Goal: Information Seeking & Learning: Learn about a topic

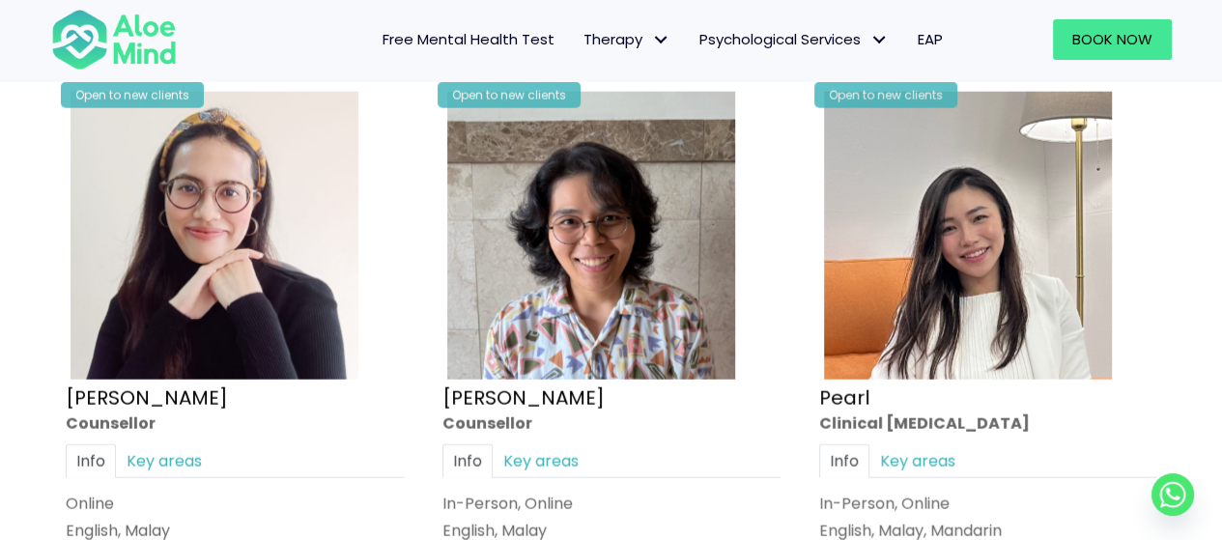
scroll to position [3899, 0]
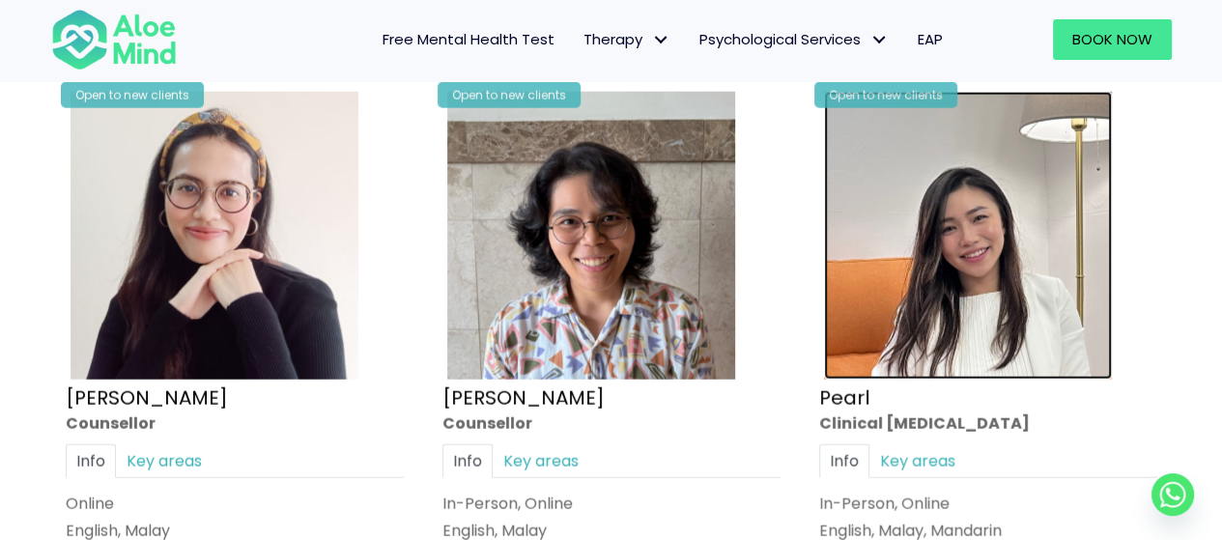
click at [958, 244] on img at bounding box center [968, 236] width 288 height 288
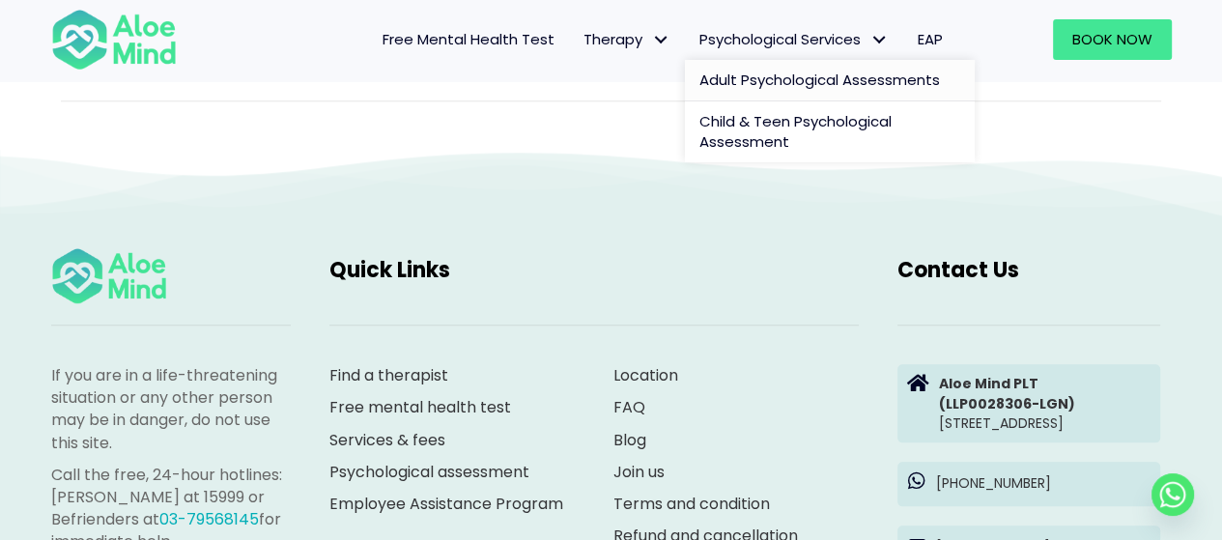
scroll to position [1733, 0]
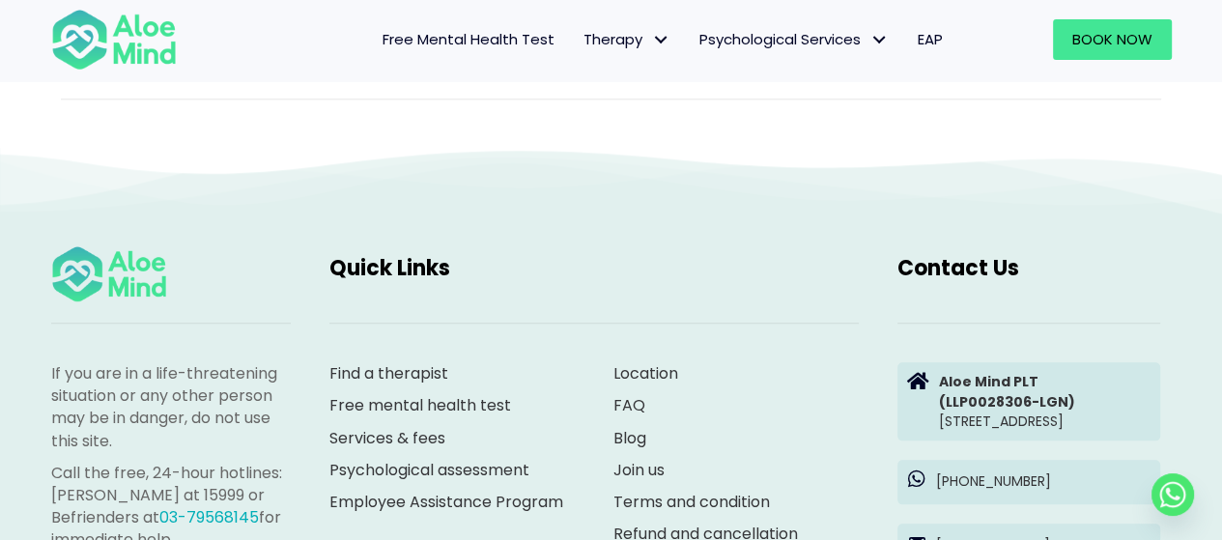
click at [927, 37] on span "EAP" at bounding box center [930, 39] width 25 height 20
